Goal: Information Seeking & Learning: Learn about a topic

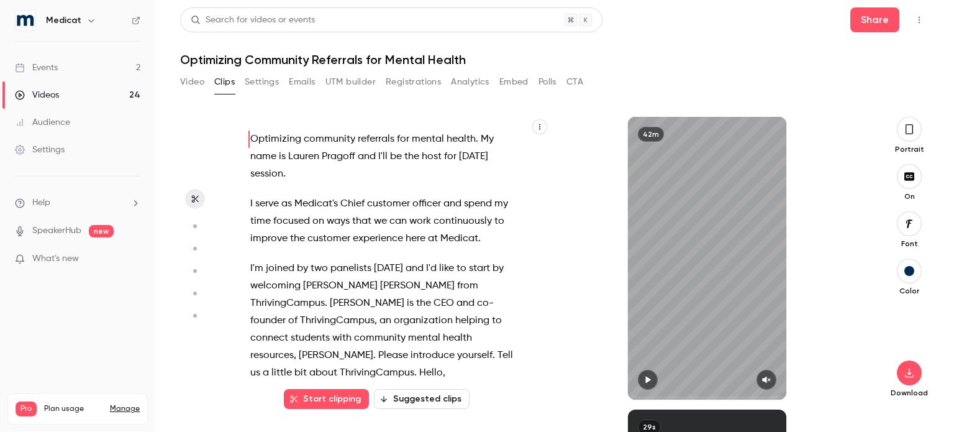
click at [62, 66] on link "Events 2" at bounding box center [77, 67] width 155 height 27
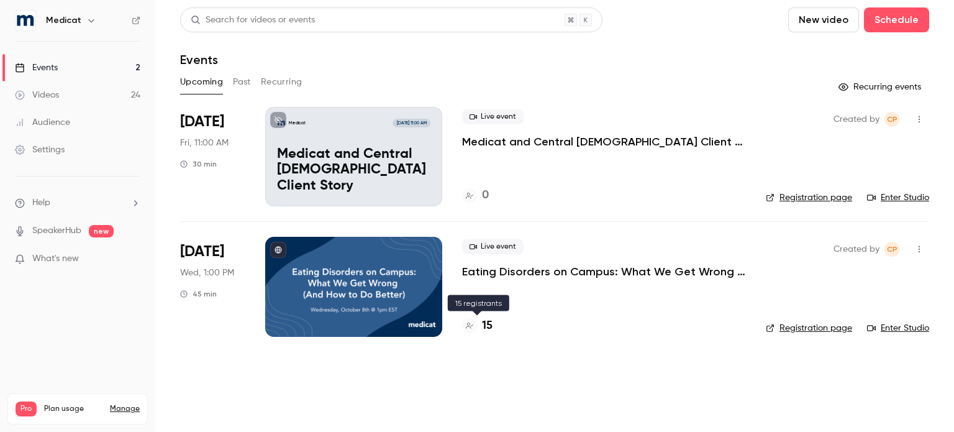
click at [487, 327] on h4 "15" at bounding box center [487, 325] width 11 height 17
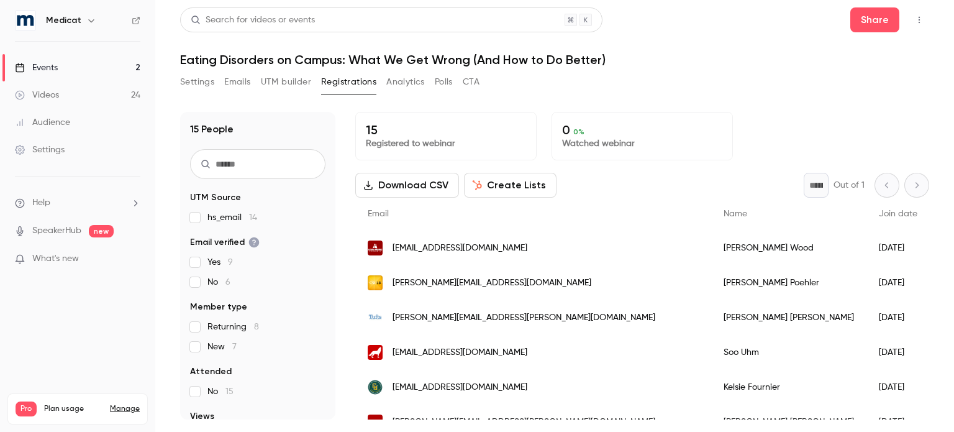
click at [60, 69] on link "Events 2" at bounding box center [77, 67] width 155 height 27
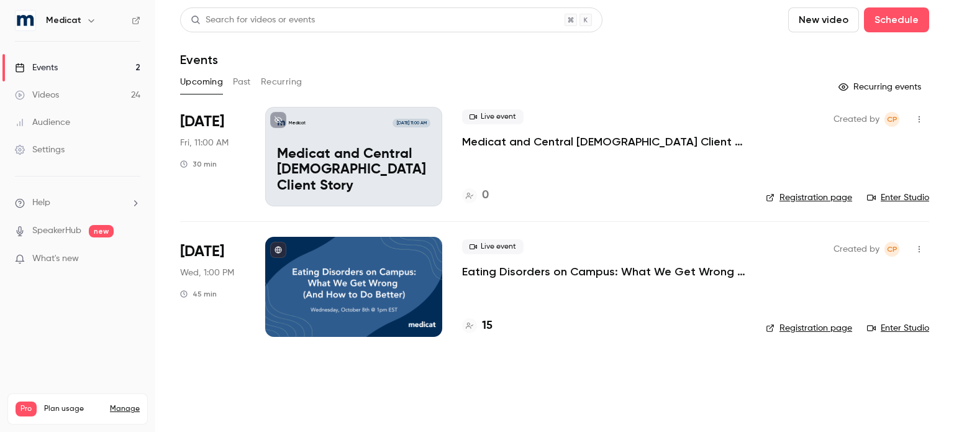
click at [245, 88] on button "Past" at bounding box center [242, 82] width 18 height 20
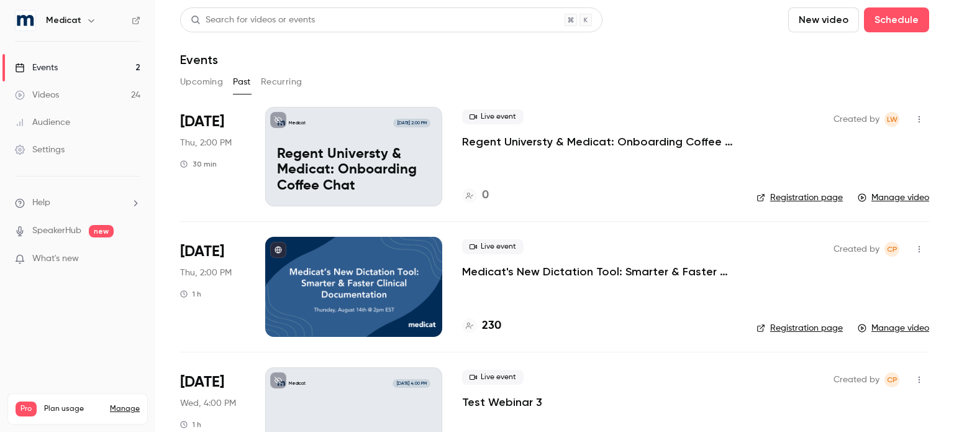
click at [335, 173] on p "Regent Universty & Medicat: Onboarding Coffee Chat" at bounding box center [353, 171] width 153 height 48
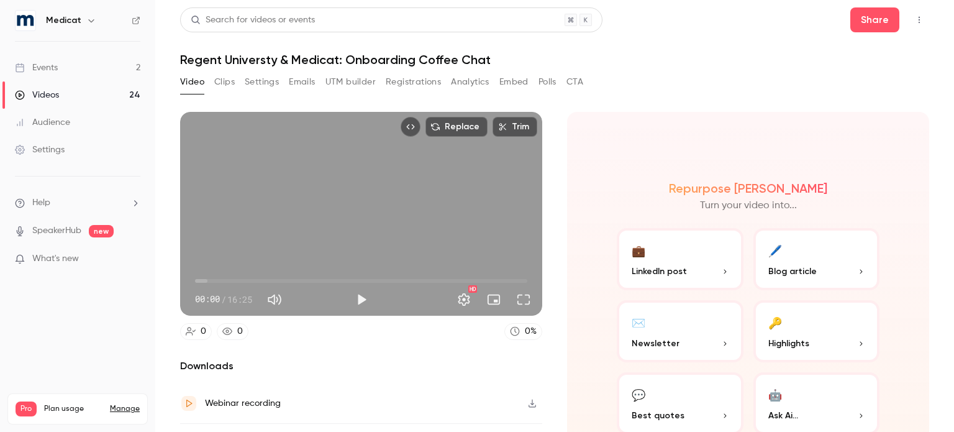
click at [265, 82] on button "Settings" at bounding box center [262, 82] width 34 height 20
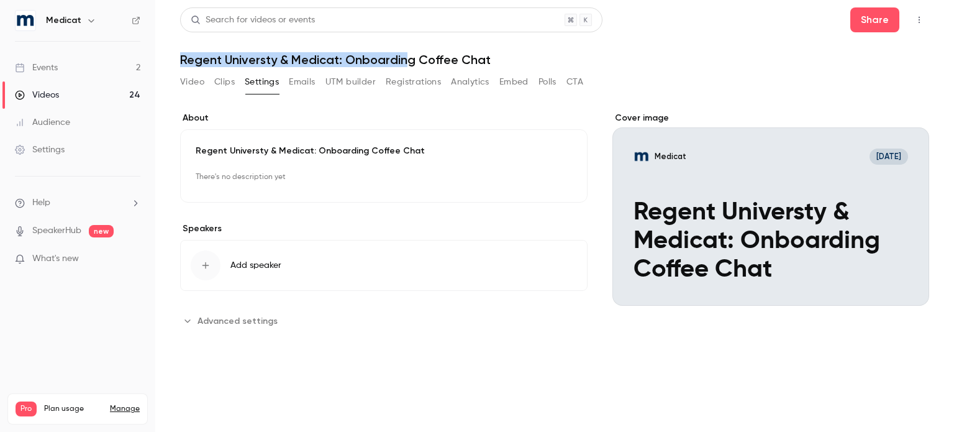
drag, startPoint x: 183, startPoint y: 58, endPoint x: 405, endPoint y: 57, distance: 222.4
click at [405, 57] on h1 "Regent Universty & Medicat: Onboarding Coffee Chat" at bounding box center [554, 59] width 749 height 15
click at [56, 67] on div "Events" at bounding box center [36, 68] width 43 height 12
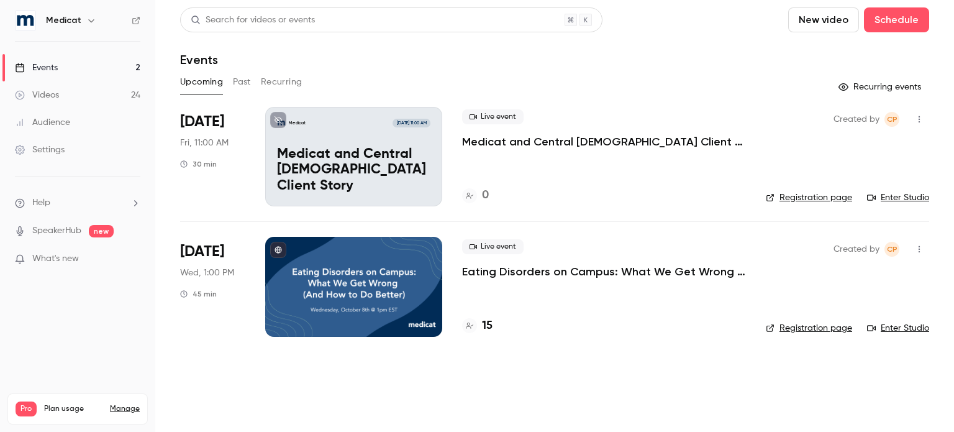
click at [409, 287] on div at bounding box center [353, 286] width 177 height 99
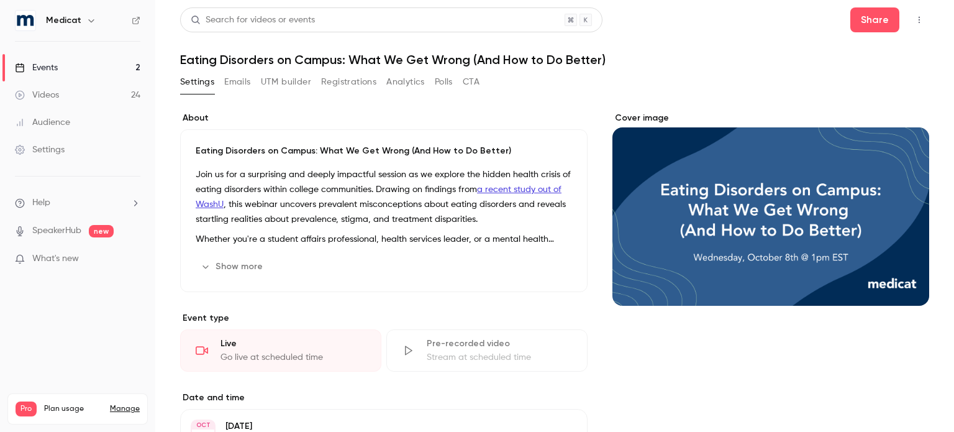
click at [205, 145] on p "Eating Disorders on Campus: What We Get Wrong (And How to Do Better)" at bounding box center [384, 151] width 377 height 12
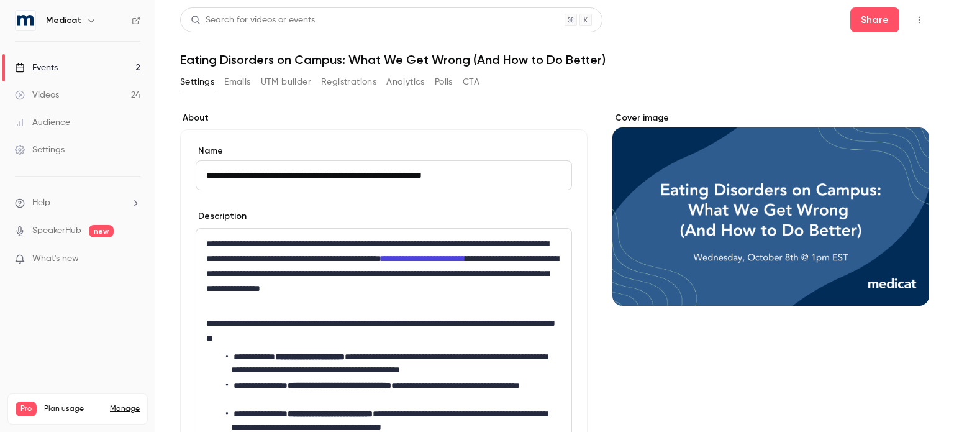
click at [353, 139] on div "**********" at bounding box center [384, 364] width 408 height 470
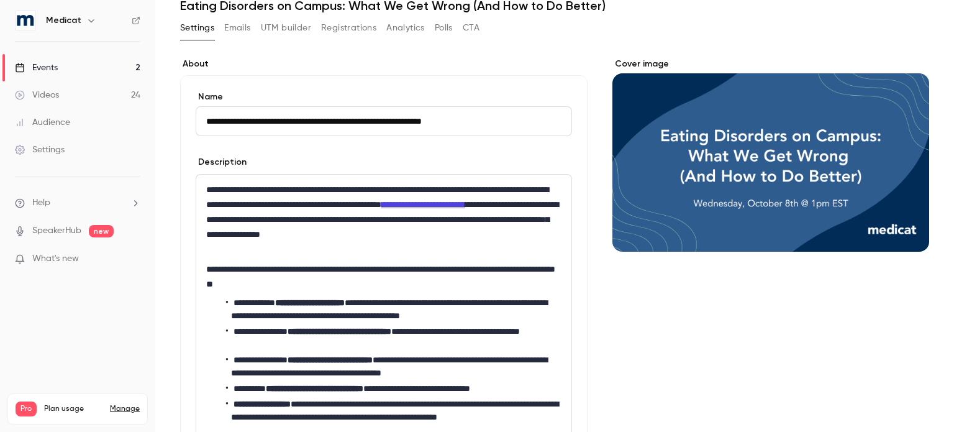
scroll to position [55, 0]
click at [321, 291] on div "**********" at bounding box center [383, 328] width 375 height 309
drag, startPoint x: 506, startPoint y: 116, endPoint x: 163, endPoint y: 109, distance: 343.1
click at [163, 109] on main "**********" at bounding box center [554, 216] width 799 height 432
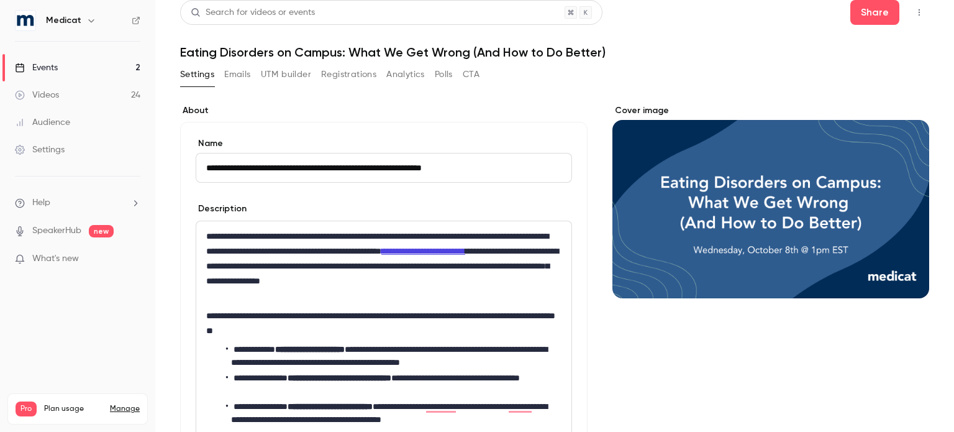
scroll to position [0, 0]
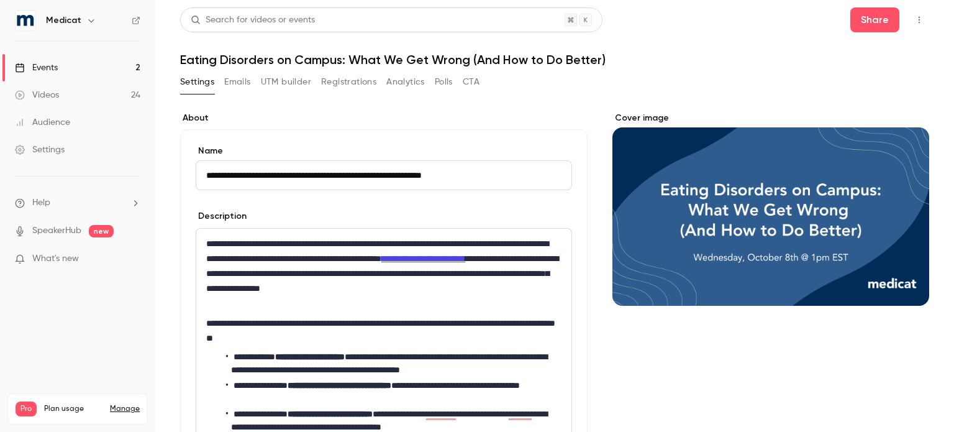
click at [353, 80] on button "Registrations" at bounding box center [348, 82] width 55 height 20
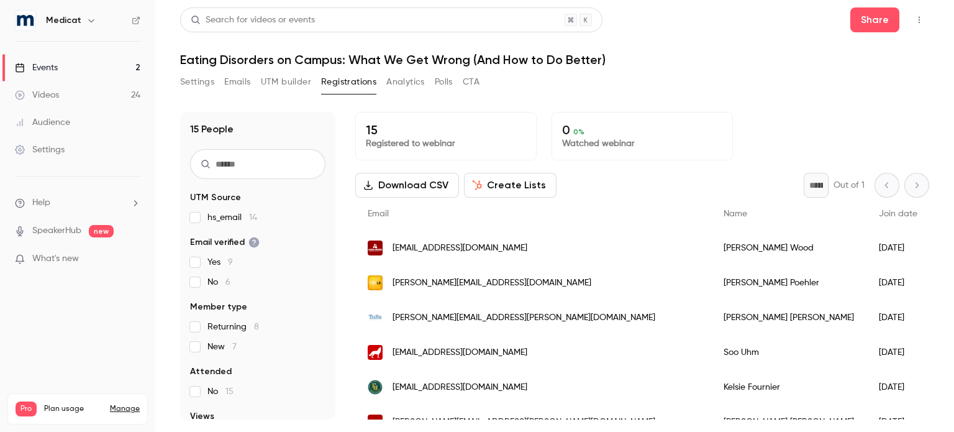
click at [283, 78] on button "UTM builder" at bounding box center [286, 82] width 50 height 20
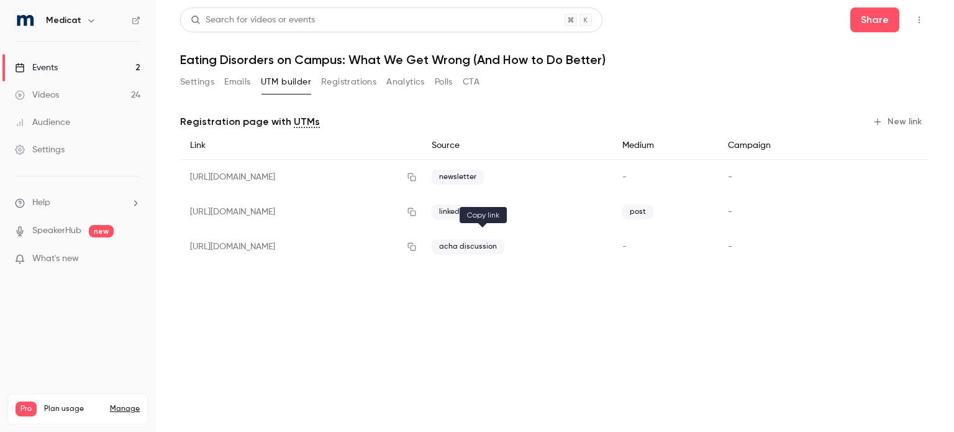
click at [417, 243] on icon "button" at bounding box center [412, 246] width 10 height 9
